Goal: Transaction & Acquisition: Purchase product/service

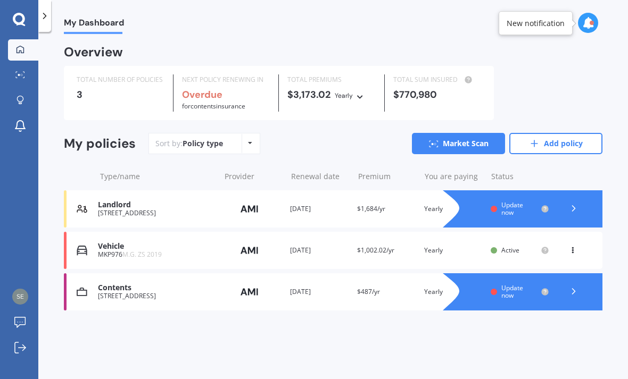
click at [598, 237] on div "Vehicle MKP976 M.G. ZS 2019 Provider Renewal date [DATE] Premium $1,002.02/yr Y…" at bounding box center [333, 250] width 538 height 37
click at [571, 208] on icon at bounding box center [573, 208] width 11 height 11
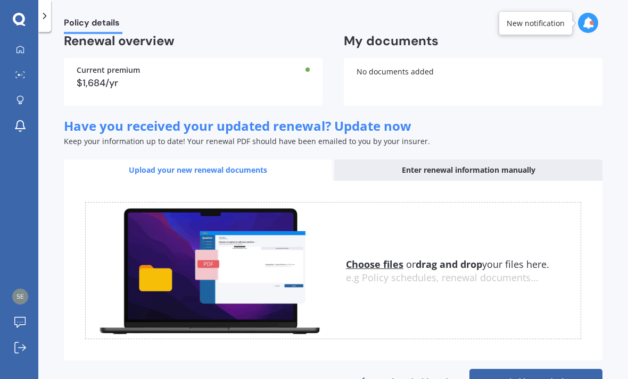
scroll to position [73, 0]
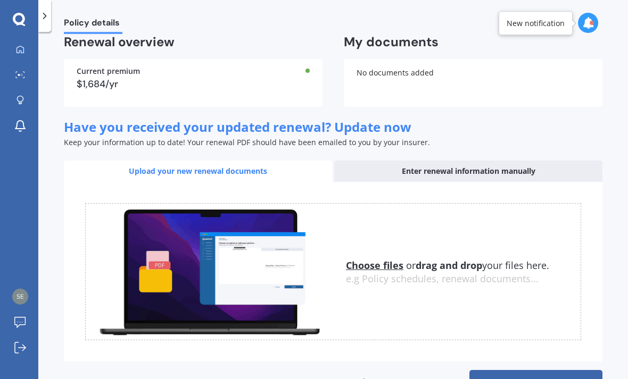
click at [492, 168] on div "Enter renewal information manually" at bounding box center [468, 171] width 268 height 21
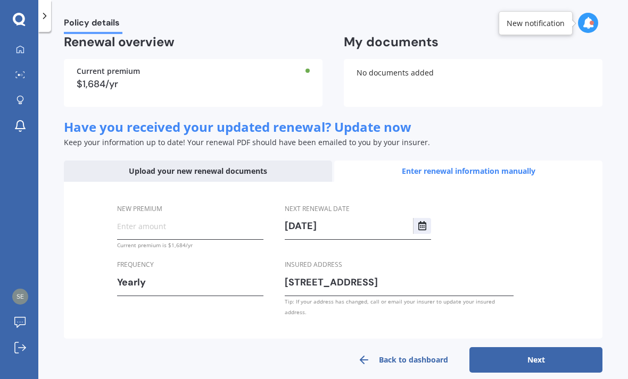
scroll to position [39, 0]
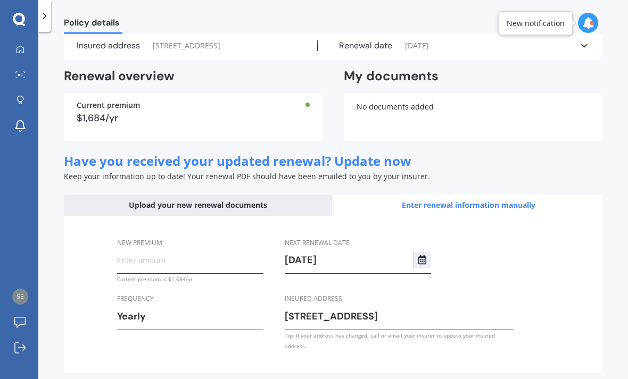
click at [164, 254] on input "New premium" at bounding box center [190, 260] width 146 height 16
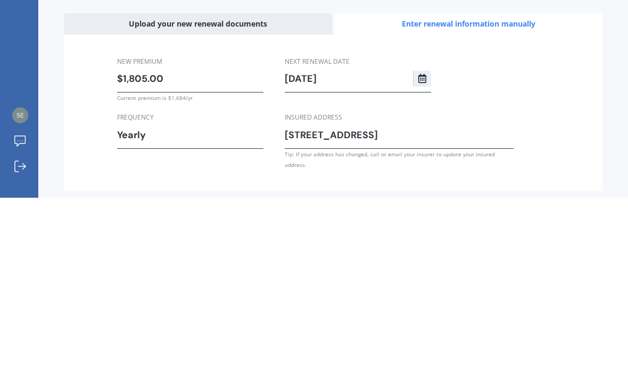
click at [188, 252] on input "$1,805.00" at bounding box center [190, 260] width 146 height 16
type input "$1,805.52"
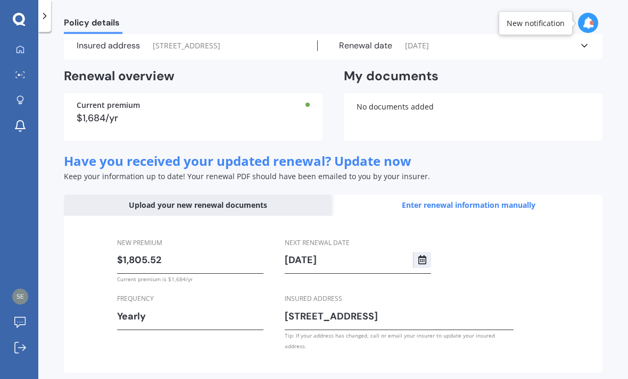
select select "10"
select select "2026"
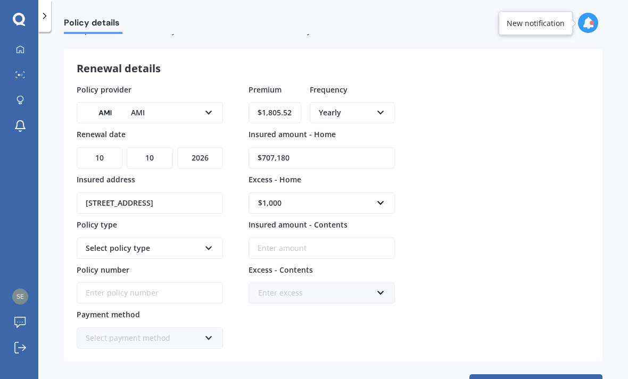
click at [374, 102] on div "Yearly Yearly Six-Monthly Quarterly Monthly Fortnightly Weekly" at bounding box center [352, 112] width 85 height 21
click at [345, 185] on span "Monthly" at bounding box center [333, 190] width 29 height 10
click at [206, 243] on icon at bounding box center [208, 246] width 9 height 7
click at [173, 243] on div "Landlord Insurance" at bounding box center [143, 249] width 114 height 12
click at [207, 243] on icon at bounding box center [208, 246] width 9 height 7
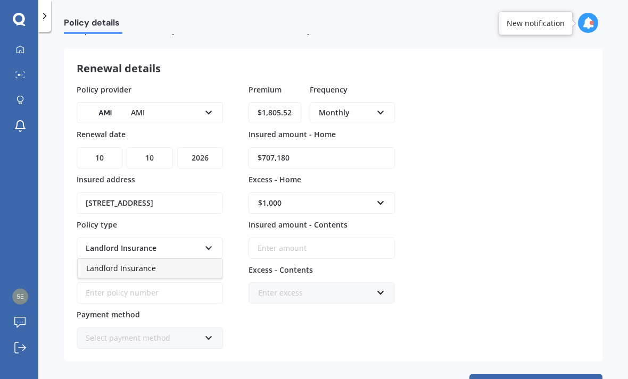
click at [147, 263] on span "Landlord Insurance" at bounding box center [121, 268] width 70 height 10
click at [311, 147] on input "$707,180" at bounding box center [321, 157] width 146 height 21
type input "$7"
type input "$585,000"
click at [372, 193] on input "text" at bounding box center [318, 203] width 137 height 20
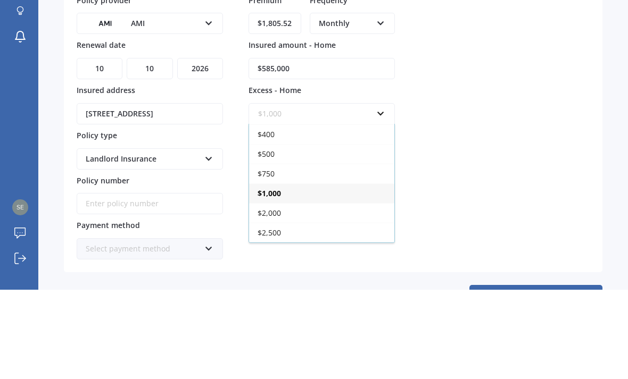
scroll to position [19, 0]
click at [284, 253] on div "$750" at bounding box center [321, 263] width 145 height 20
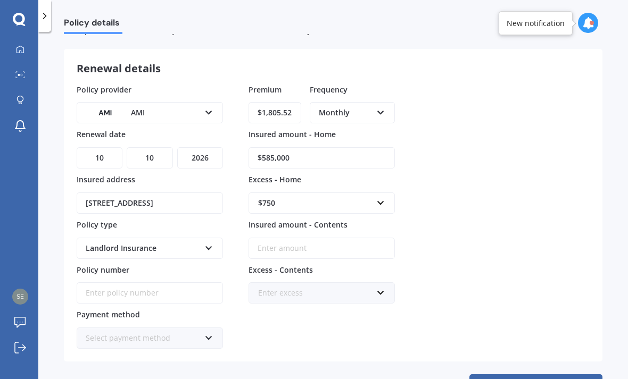
click at [186, 283] on input "Policy number" at bounding box center [150, 293] width 146 height 21
type input "LANA01574389"
click at [205, 333] on icon at bounding box center [208, 336] width 9 height 7
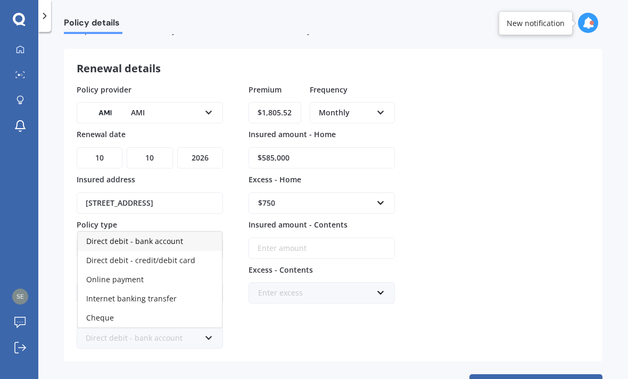
click at [179, 236] on span "Direct debit - bank account" at bounding box center [134, 241] width 97 height 10
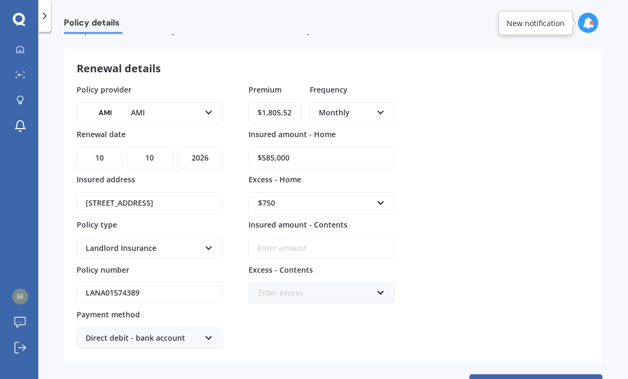
click at [283, 302] on div "Premium $1,805.52 Frequency Monthly Yearly Six-Monthly Quarterly Monthly Fortni…" at bounding box center [321, 217] width 146 height 266
click at [303, 238] on input "Insured amount - Contents" at bounding box center [321, 248] width 146 height 21
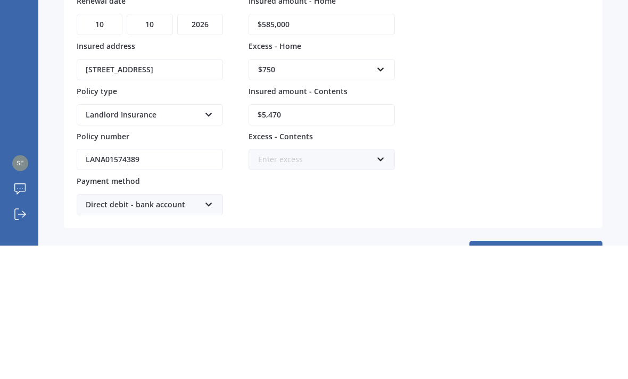
type input "$54,700"
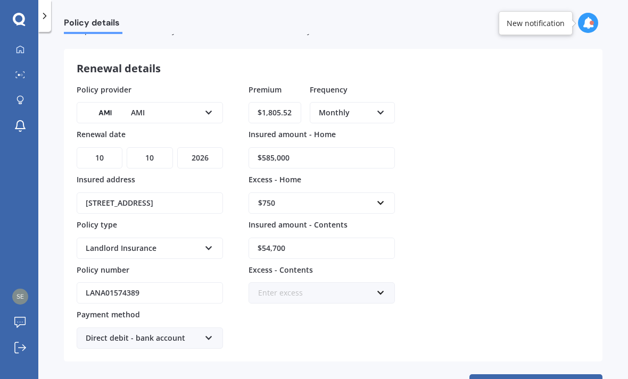
click at [329, 283] on input "text" at bounding box center [318, 293] width 137 height 20
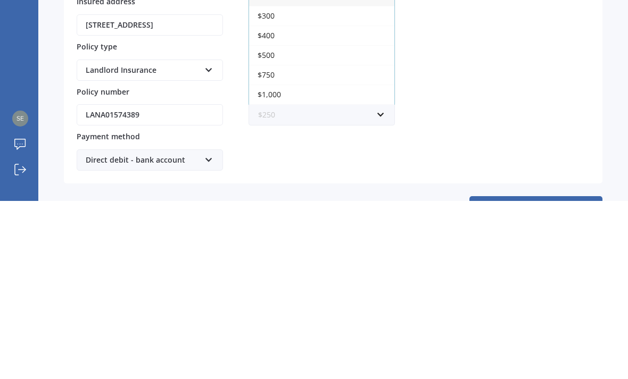
click at [283, 223] on div "$500" at bounding box center [321, 233] width 145 height 20
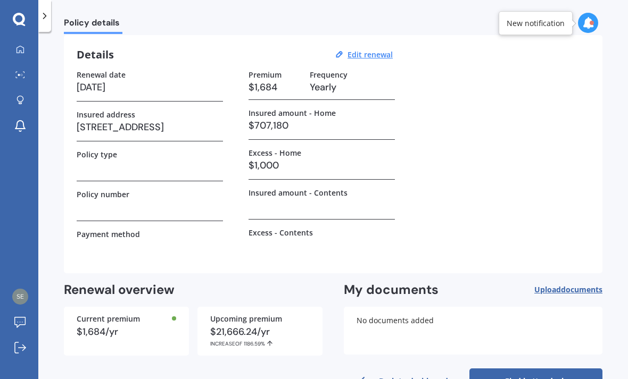
scroll to position [35, 0]
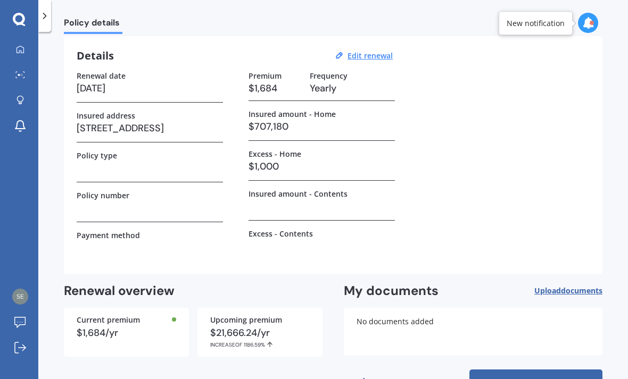
click at [369, 51] on u "Edit renewal" at bounding box center [369, 56] width 45 height 10
select select "10"
select select "2026"
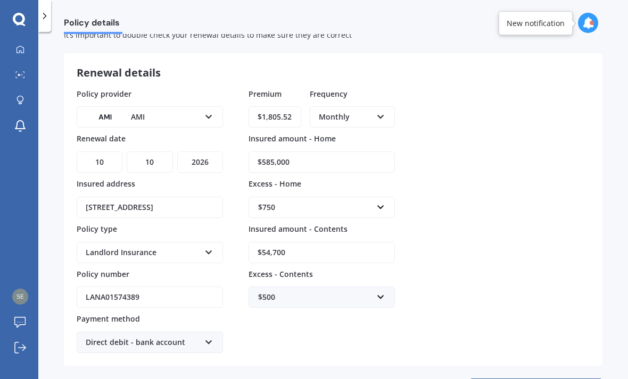
click at [250, 329] on form "Renewal details Policy provider AMI AA AMI AMP ANZ ASB Ando BNZ FMG Initio Kiwi…" at bounding box center [333, 228] width 538 height 351
click at [377, 111] on icon at bounding box center [380, 114] width 9 height 7
click at [356, 185] on div "Monthly" at bounding box center [352, 194] width 83 height 19
click at [292, 106] on input "$1,805.52" at bounding box center [274, 116] width 53 height 21
type input "$1.00"
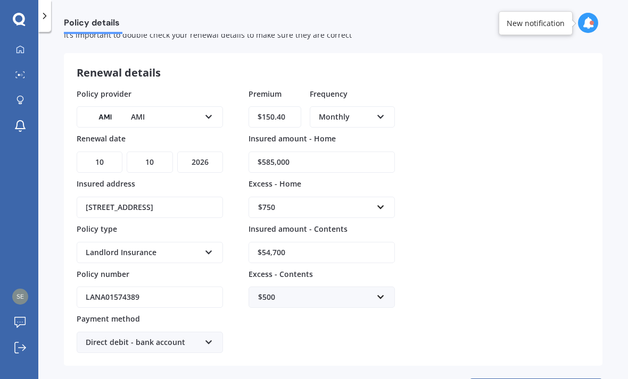
type input "$150.46"
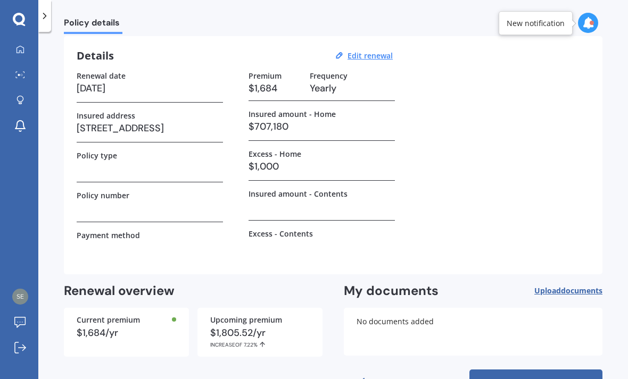
click at [520, 370] on link "Find better deals" at bounding box center [535, 383] width 133 height 26
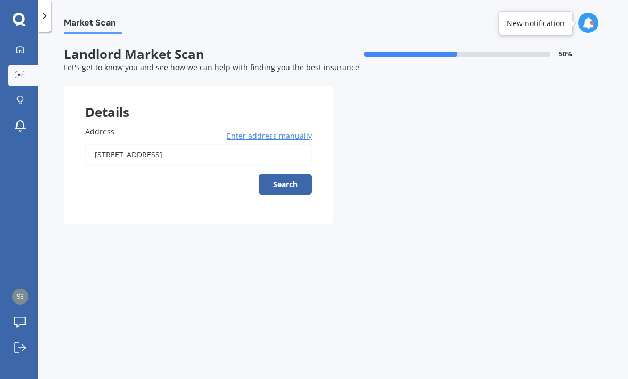
click at [281, 175] on button "Search" at bounding box center [285, 185] width 53 height 20
type input "[STREET_ADDRESS]"
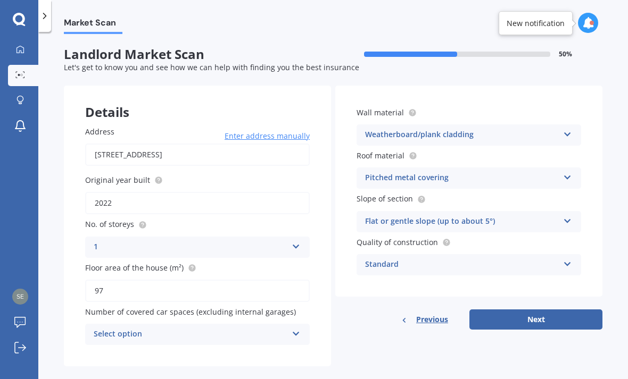
click at [292, 328] on icon at bounding box center [296, 331] width 9 height 7
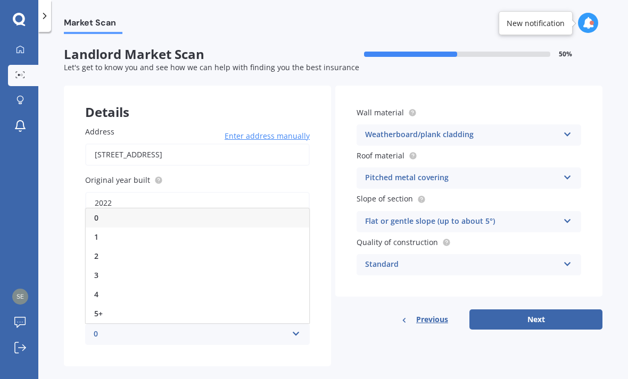
click at [106, 228] on div "1" at bounding box center [197, 237] width 223 height 19
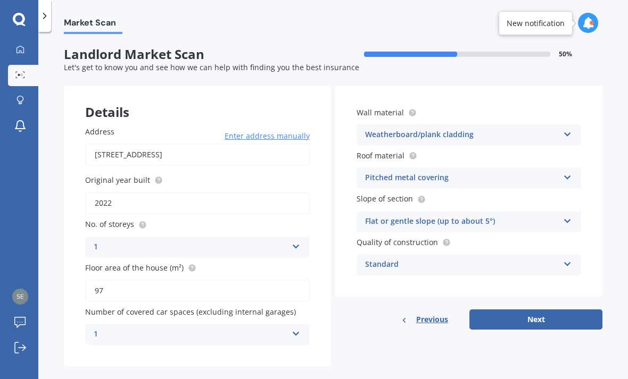
click at [566, 259] on icon at bounding box center [567, 262] width 9 height 7
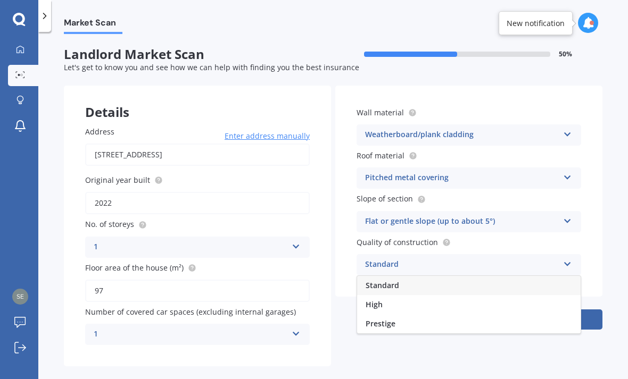
click at [569, 259] on icon at bounding box center [567, 262] width 9 height 7
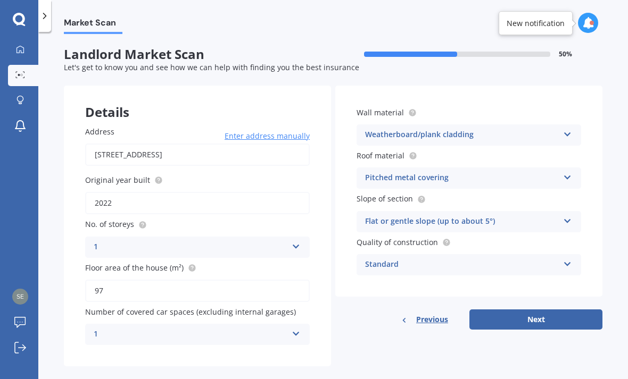
click at [443, 239] on circle at bounding box center [446, 242] width 7 height 7
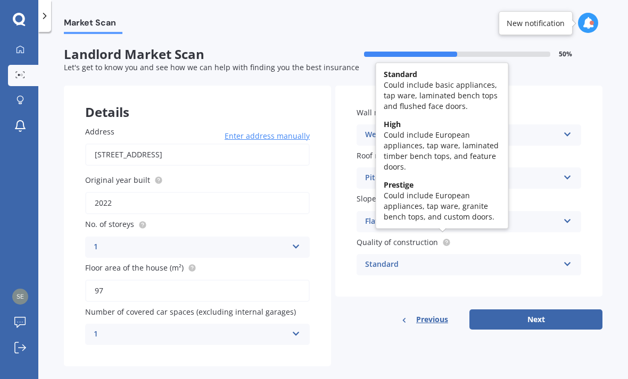
click at [551, 86] on div "Wall material Weatherboard/plank cladding Artificial weatherboard/plank claddin…" at bounding box center [468, 191] width 267 height 211
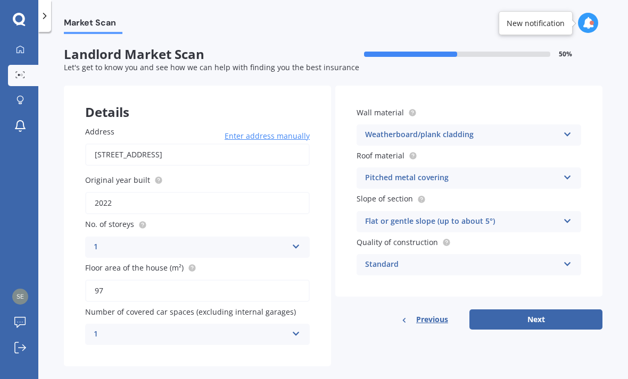
click at [565, 259] on icon at bounding box center [567, 262] width 9 height 7
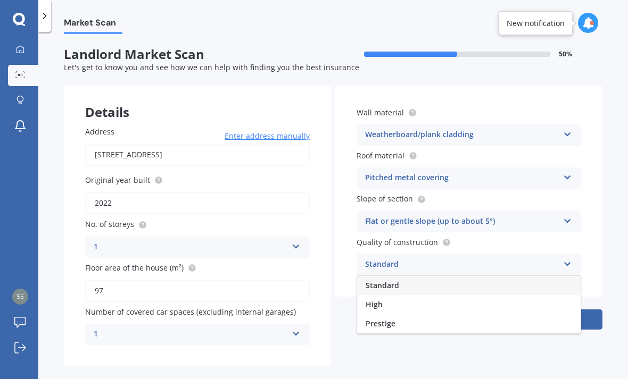
click at [383, 295] on div "High" at bounding box center [468, 304] width 223 height 19
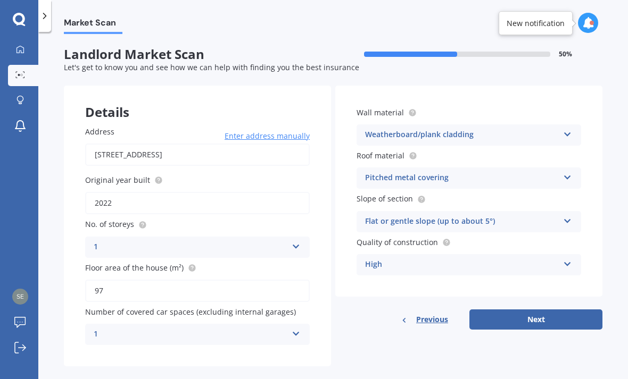
click at [529, 310] on button "Next" at bounding box center [535, 320] width 133 height 20
select select "20"
select select "11"
select select "1968"
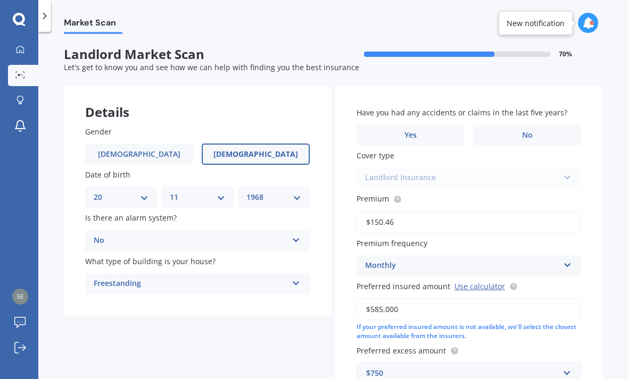
click at [528, 131] on span "No" at bounding box center [527, 135] width 11 height 9
click at [0, 0] on input "No" at bounding box center [0, 0] width 0 height 0
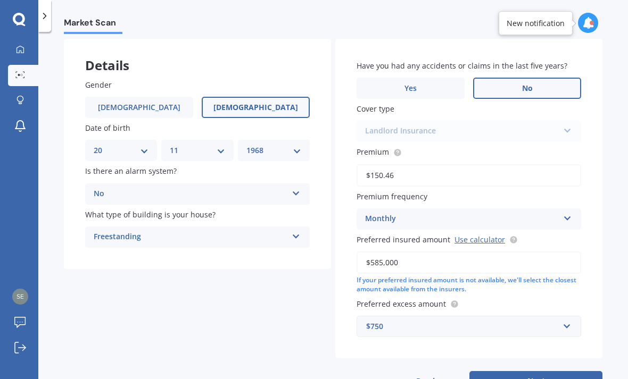
scroll to position [46, 0]
click at [519, 372] on button "Next" at bounding box center [535, 382] width 133 height 20
select select "20"
select select "11"
select select "1968"
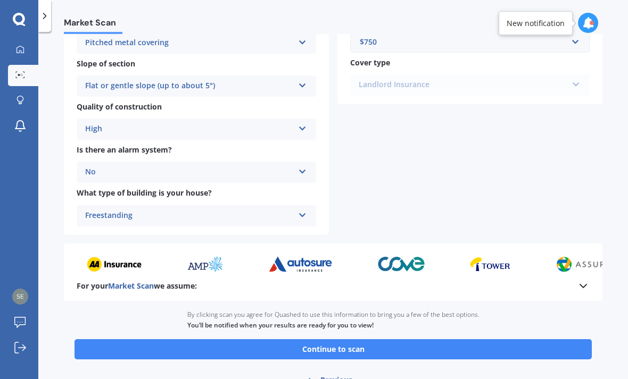
scroll to position [342, 0]
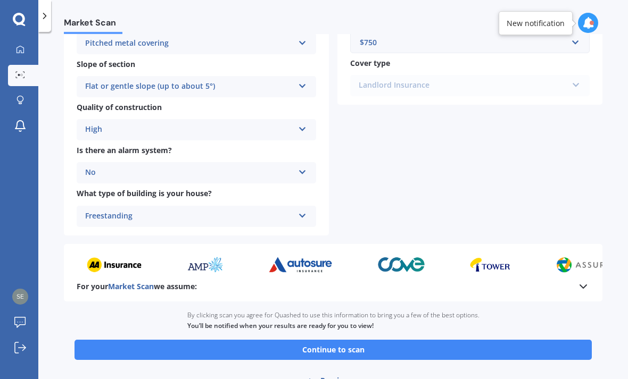
click at [341, 340] on button "Continue to scan" at bounding box center [332, 350] width 517 height 20
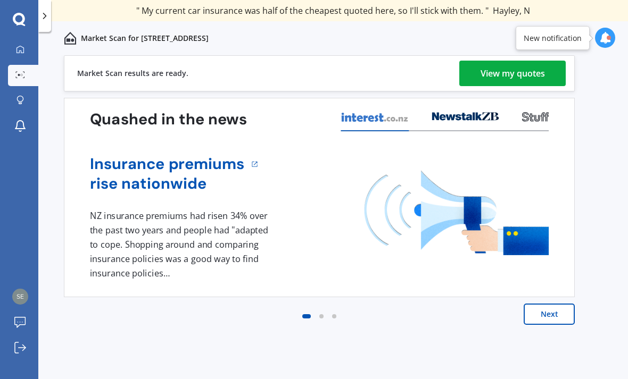
click at [493, 70] on div "View my quotes" at bounding box center [512, 74] width 64 height 26
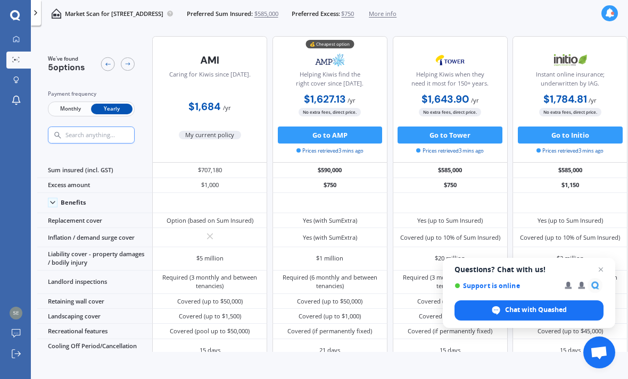
click at [64, 110] on span "Monthly" at bounding box center [70, 109] width 42 height 11
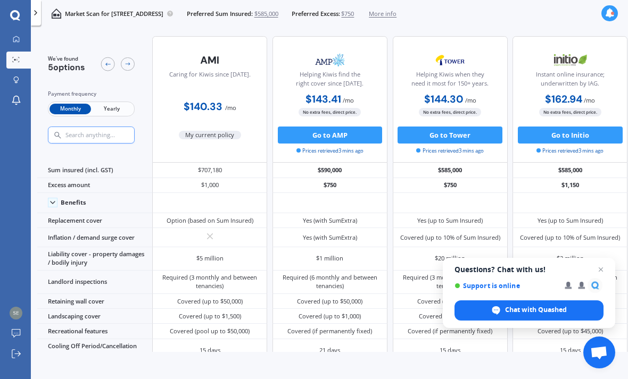
click at [119, 110] on span "Yearly" at bounding box center [112, 109] width 42 height 11
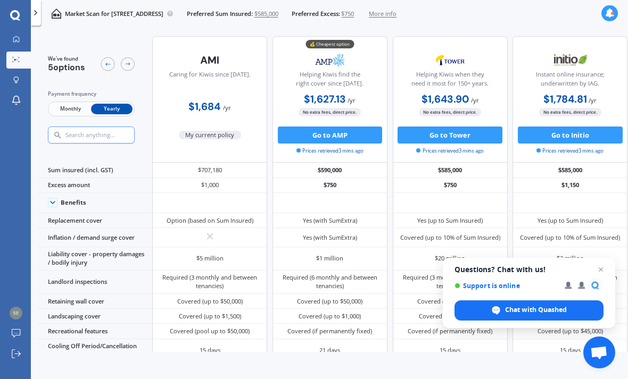
click at [76, 104] on span "Monthly" at bounding box center [70, 109] width 42 height 11
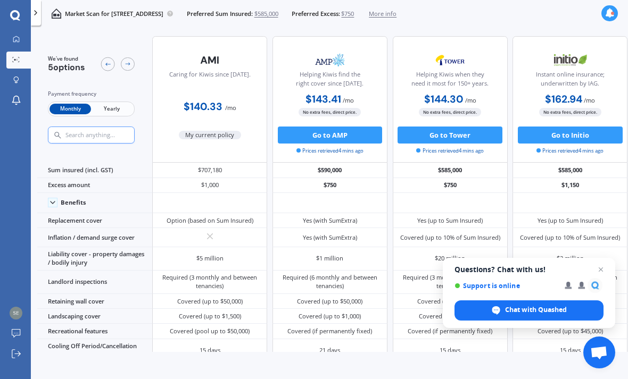
click at [113, 111] on span "Yearly" at bounding box center [112, 109] width 42 height 11
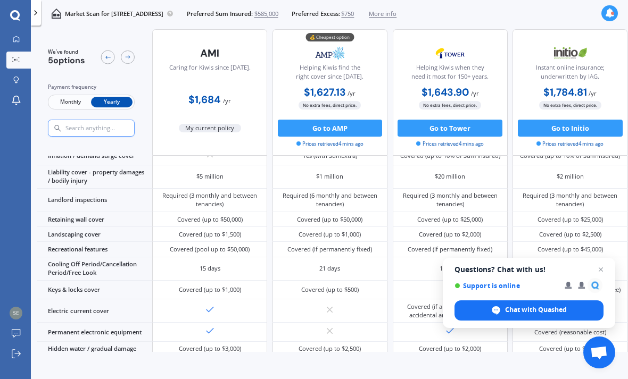
scroll to position [103, 0]
click at [602, 301] on span "Chat with Quashed" at bounding box center [528, 311] width 149 height 20
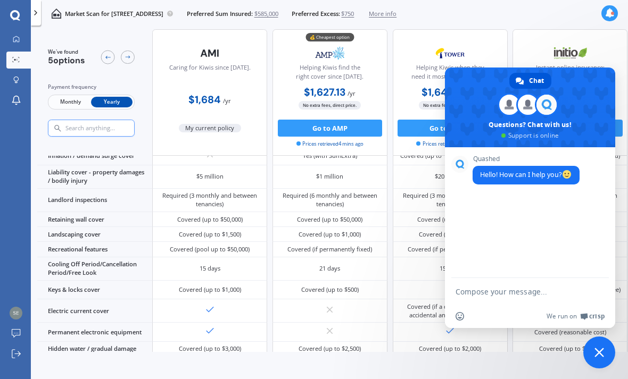
click at [445, 379] on html "We are experiencing high volume of Market Scans . Just a heads up we will have …" at bounding box center [314, 189] width 628 height 379
click at [600, 379] on html "We are experiencing high volume of Market Scans . Just a heads up we will have …" at bounding box center [314, 189] width 628 height 379
click at [598, 379] on html "We are experiencing high volume of Market Scans . Just a heads up we will have …" at bounding box center [314, 189] width 628 height 379
click at [601, 379] on html "We are experiencing high volume of Market Scans . Just a heads up we will have …" at bounding box center [314, 189] width 628 height 379
click at [596, 379] on html "We are experiencing high volume of Market Scans . Just a heads up we will have …" at bounding box center [314, 189] width 628 height 379
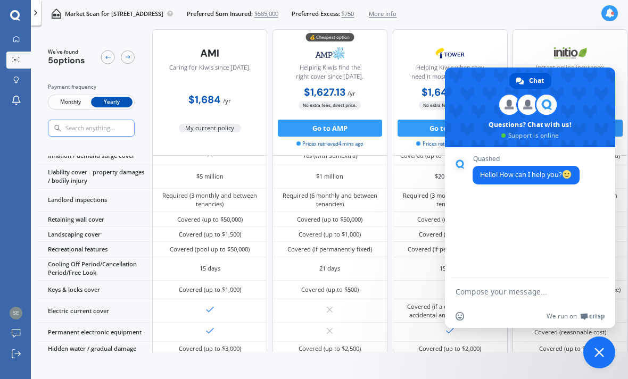
click at [599, 379] on html "We are experiencing high volume of Market Scans . Just a heads up we will have …" at bounding box center [314, 189] width 628 height 379
click at [591, 300] on div "Covered (up to $1,000 & excess-free)" at bounding box center [569, 290] width 115 height 19
click at [590, 300] on div "Covered (up to $1,000 & excess-free)" at bounding box center [569, 290] width 115 height 19
click at [598, 379] on html "We are experiencing high volume of Market Scans . Just a heads up we will have …" at bounding box center [314, 189] width 628 height 379
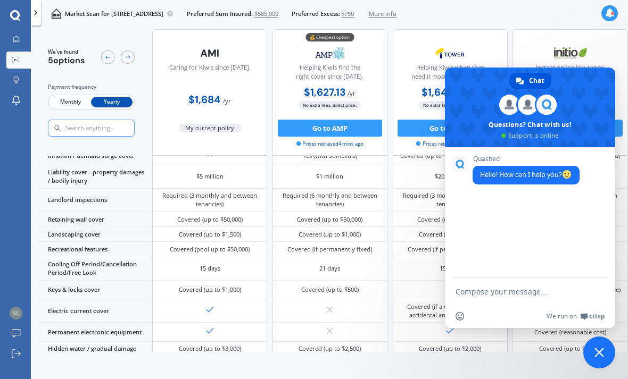
click at [599, 379] on html "We are experiencing high volume of Market Scans . Just a heads up we will have …" at bounding box center [314, 189] width 628 height 379
click at [597, 379] on html "We are experiencing high volume of Market Scans . Just a heads up we will have …" at bounding box center [314, 189] width 628 height 379
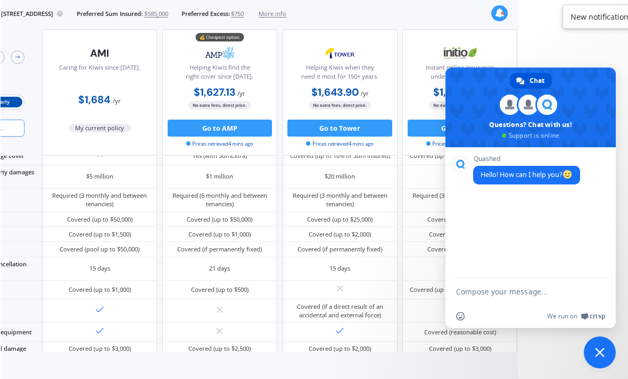
scroll to position [34, 110]
click at [598, 353] on span "Close chat" at bounding box center [599, 353] width 10 height 10
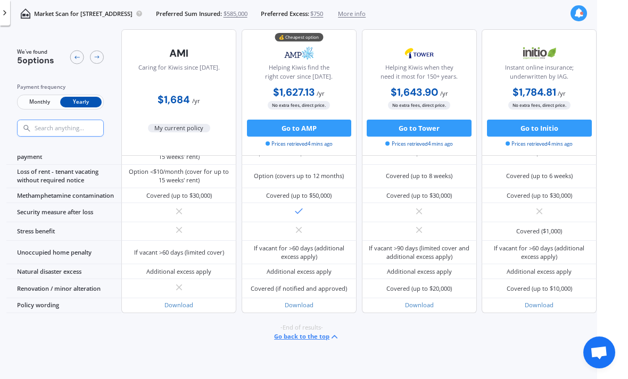
scroll to position [741, 0]
click at [409, 120] on button "Go to Tower" at bounding box center [419, 128] width 105 height 17
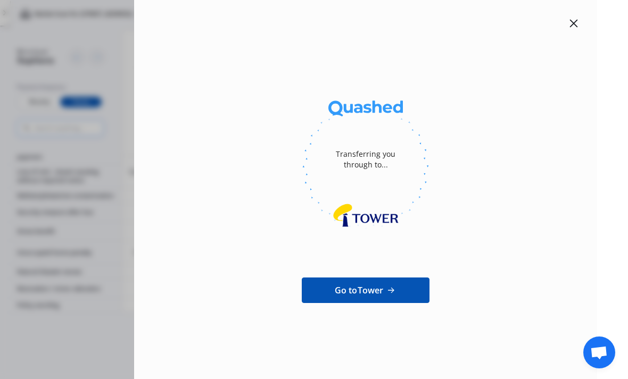
click at [362, 284] on span "Go to Tower" at bounding box center [359, 290] width 49 height 13
